Goal: Information Seeking & Learning: Learn about a topic

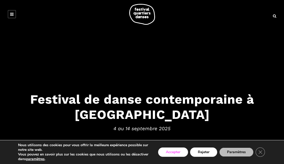
click at [170, 152] on button "Accepter" at bounding box center [173, 152] width 30 height 9
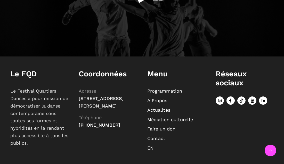
scroll to position [601, 0]
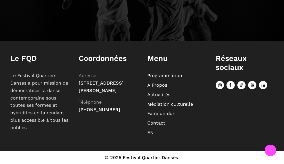
click at [153, 77] on link "Programmation" at bounding box center [164, 75] width 35 height 5
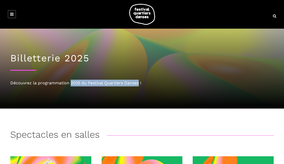
drag, startPoint x: 71, startPoint y: 84, endPoint x: 139, endPoint y: 83, distance: 67.9
click at [139, 83] on div "Découvrez la programmation 2025 du Festival Quartiers Danses !" at bounding box center [142, 83] width 264 height 7
copy div "2025 du Festival Quartiers Danses"
click at [13, 15] on icon at bounding box center [12, 14] width 4 height 4
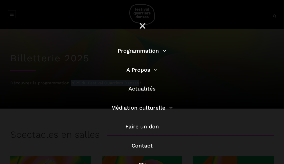
scroll to position [51, 0]
